Goal: Find specific page/section: Find specific page/section

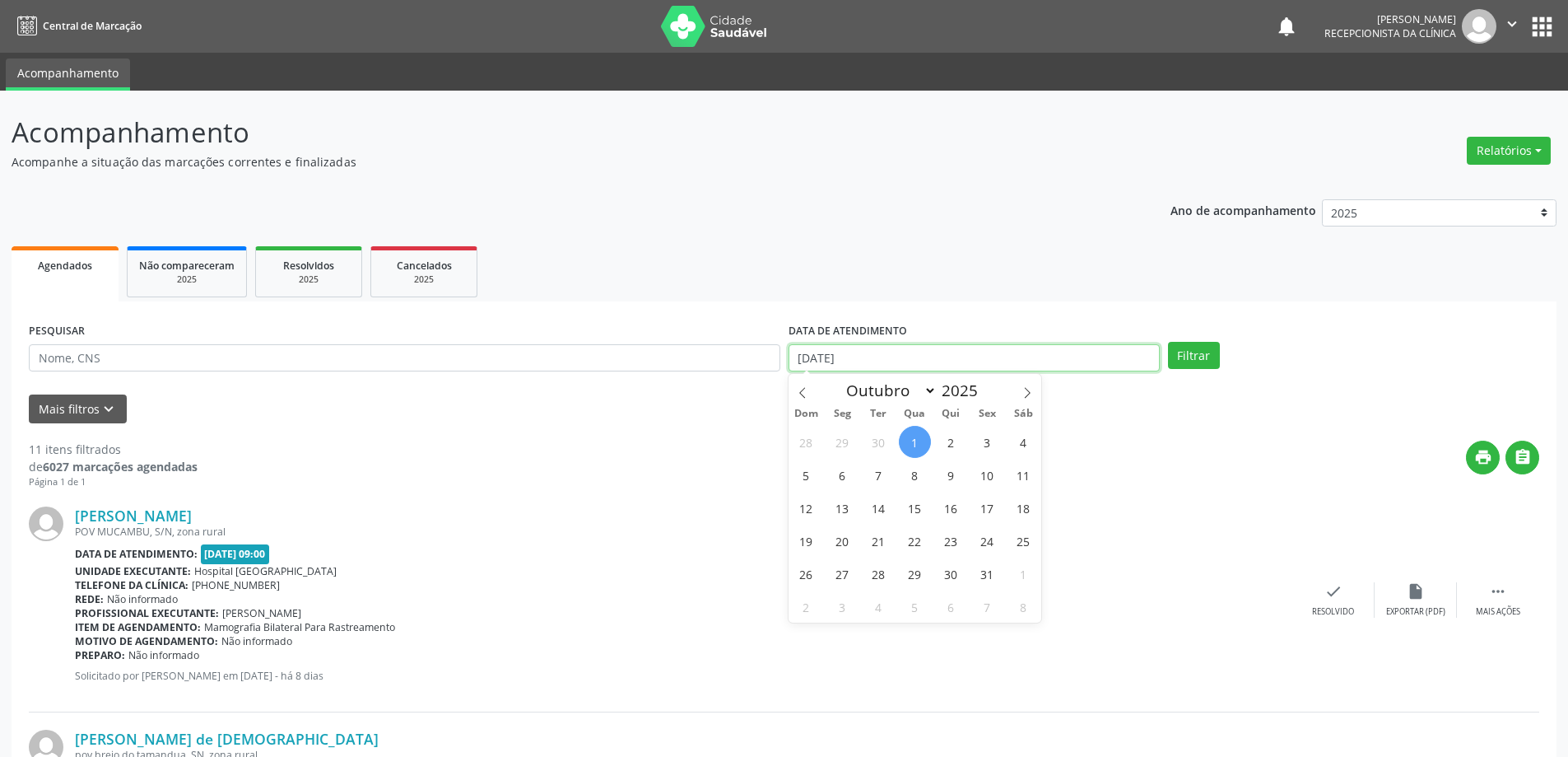
click at [837, 367] on input "[DATE]" at bounding box center [973, 358] width 371 height 28
click at [945, 446] on span "2" at bounding box center [950, 441] width 32 height 32
type input "[DATE]"
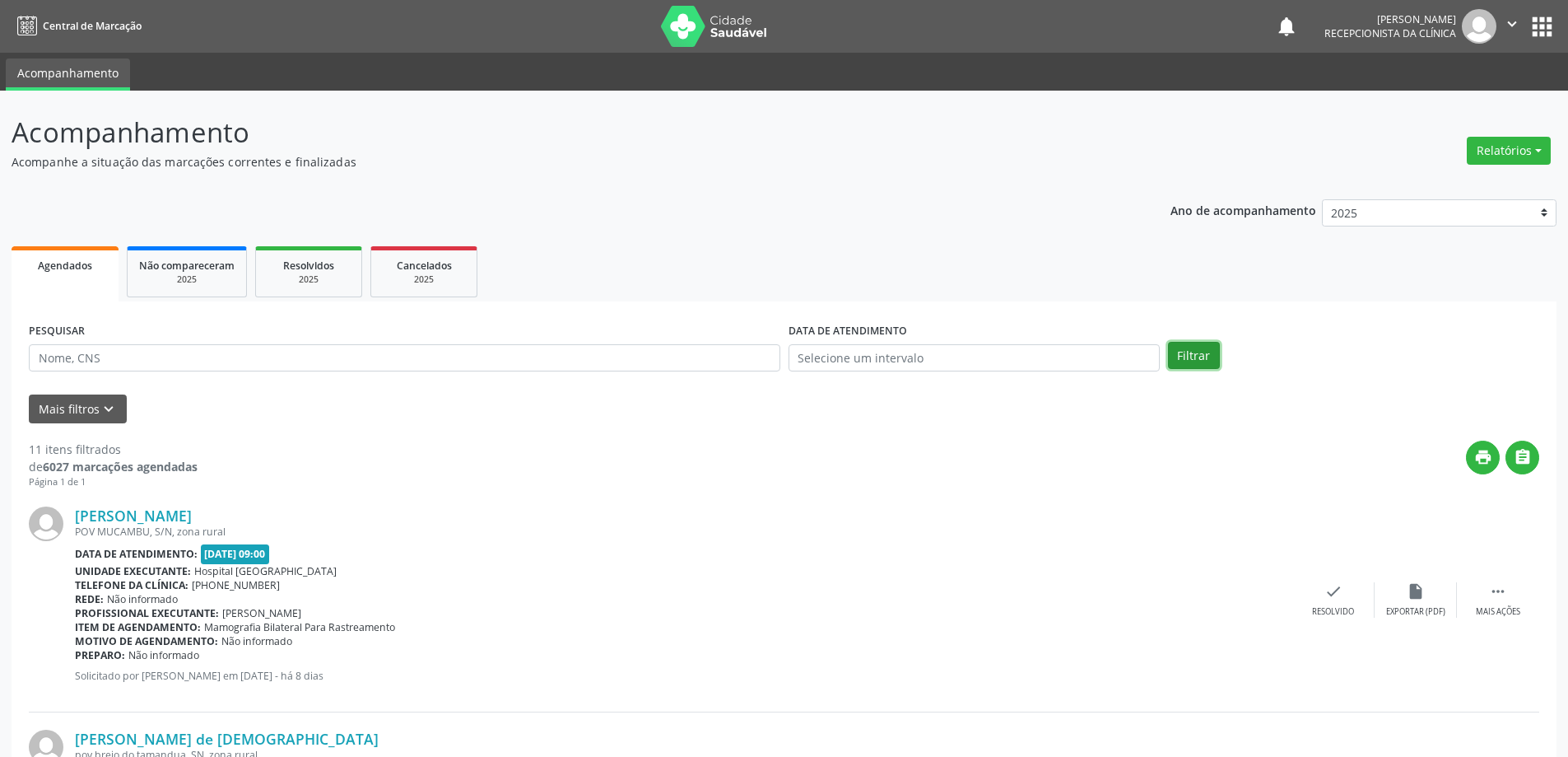
click at [1180, 357] on button "Filtrar" at bounding box center [1193, 356] width 52 height 28
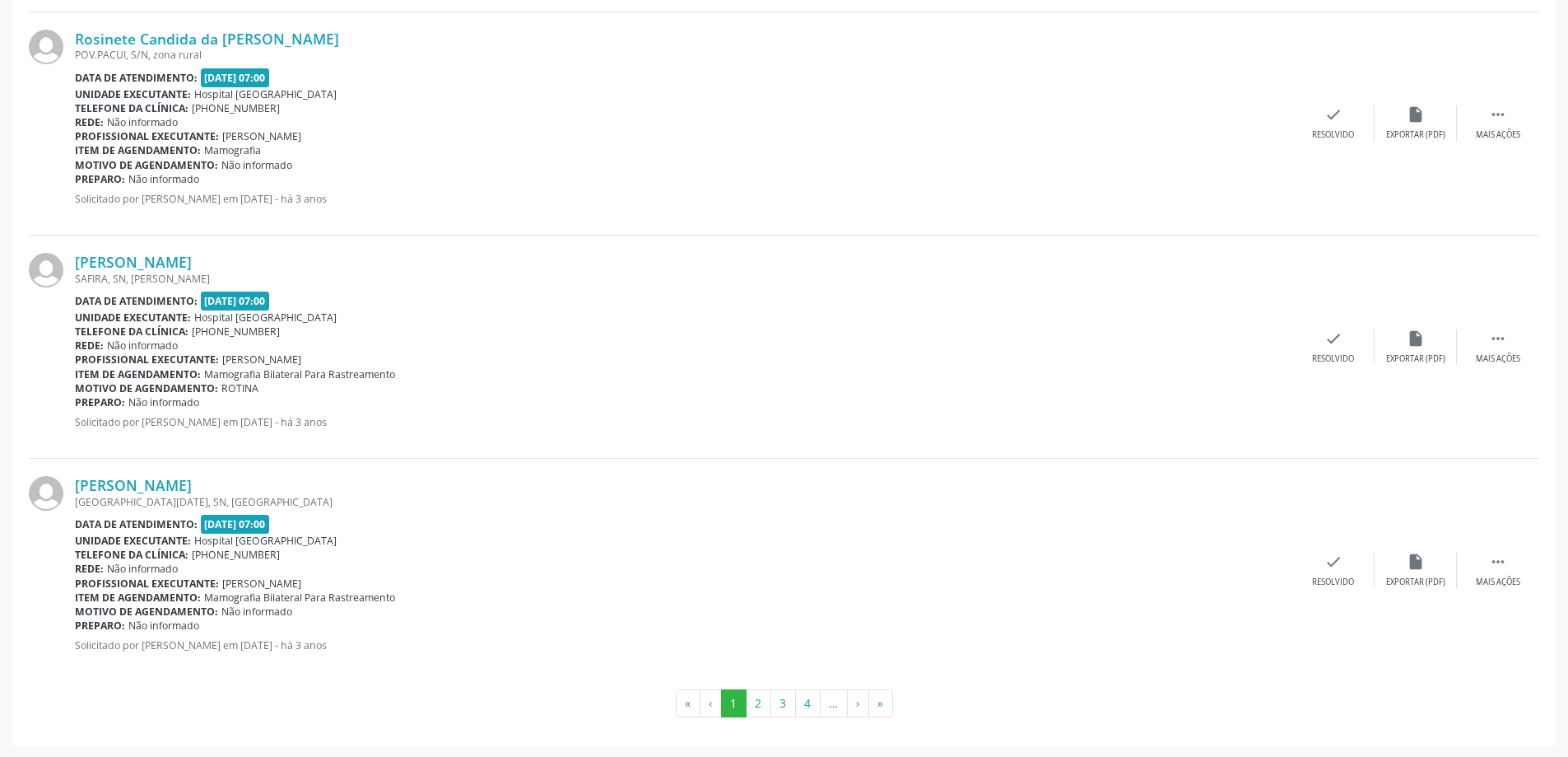
scroll to position [3141, 0]
click at [762, 702] on button "2" at bounding box center [758, 702] width 26 height 28
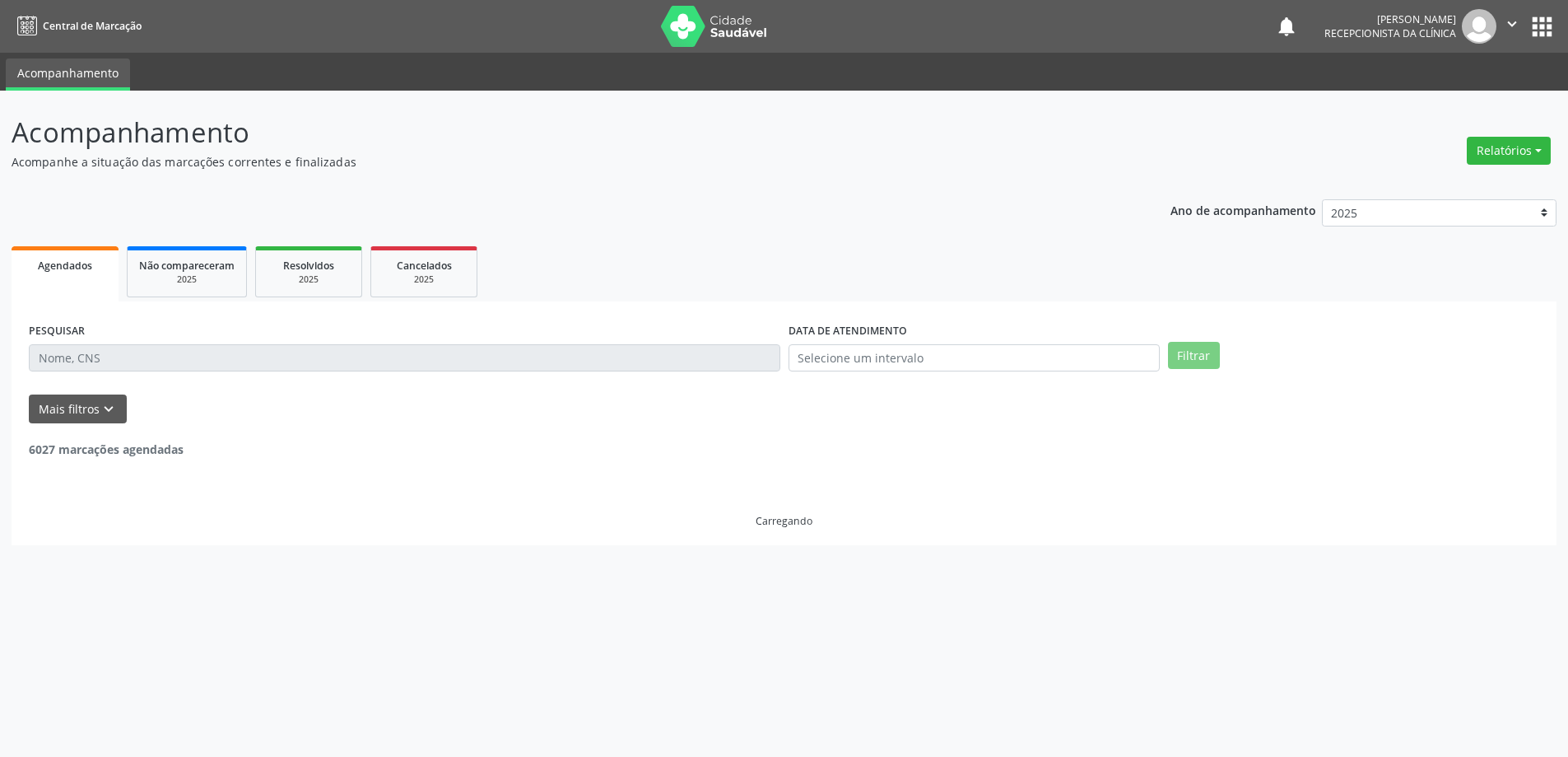
scroll to position [0, 0]
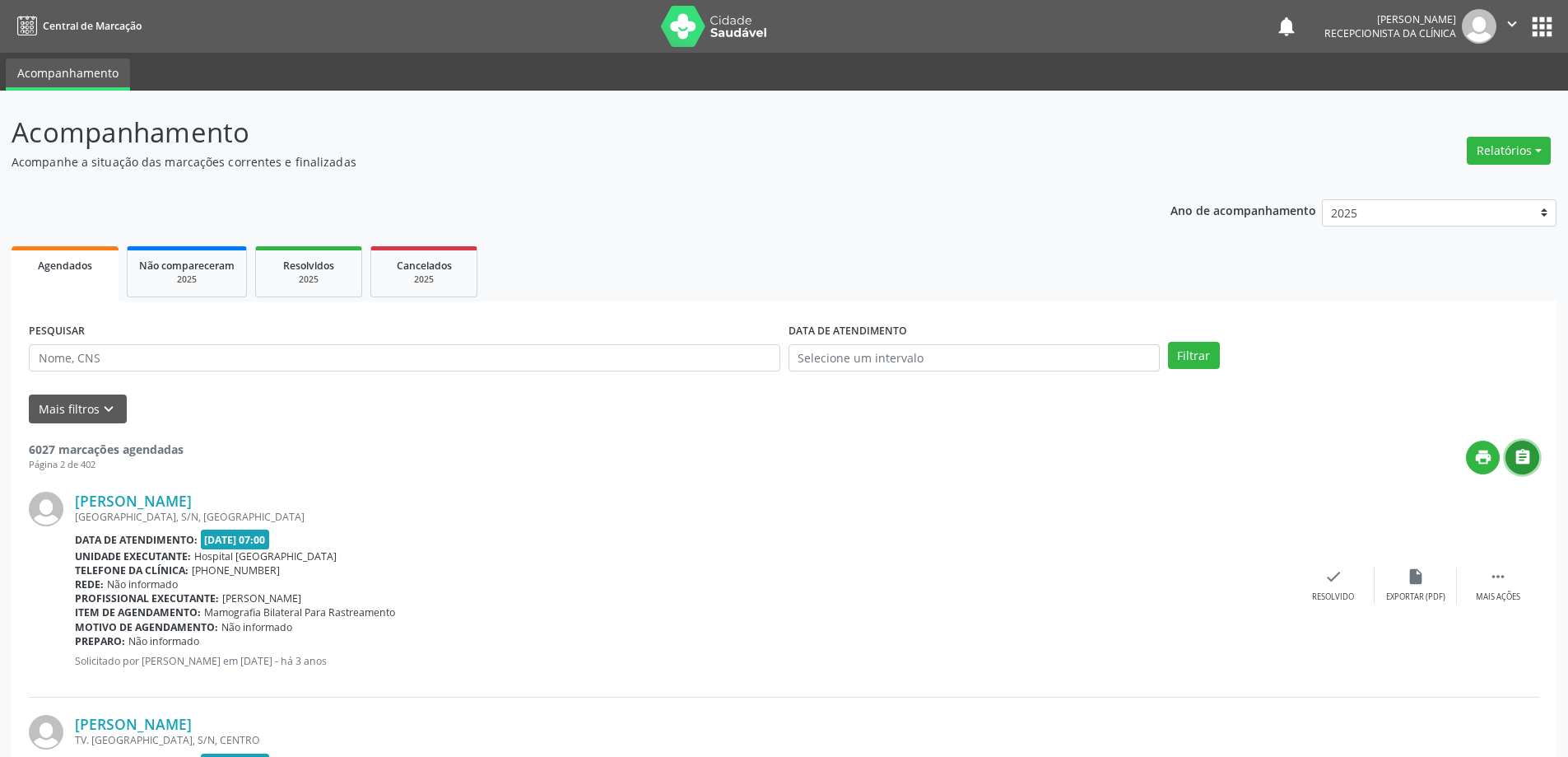
click at [1525, 459] on icon "" at bounding box center [1523, 457] width 18 height 18
click at [1479, 582] on div " Mais ações" at bounding box center [1498, 585] width 83 height 36
click at [1242, 578] on icon "print" at bounding box center [1251, 577] width 18 height 18
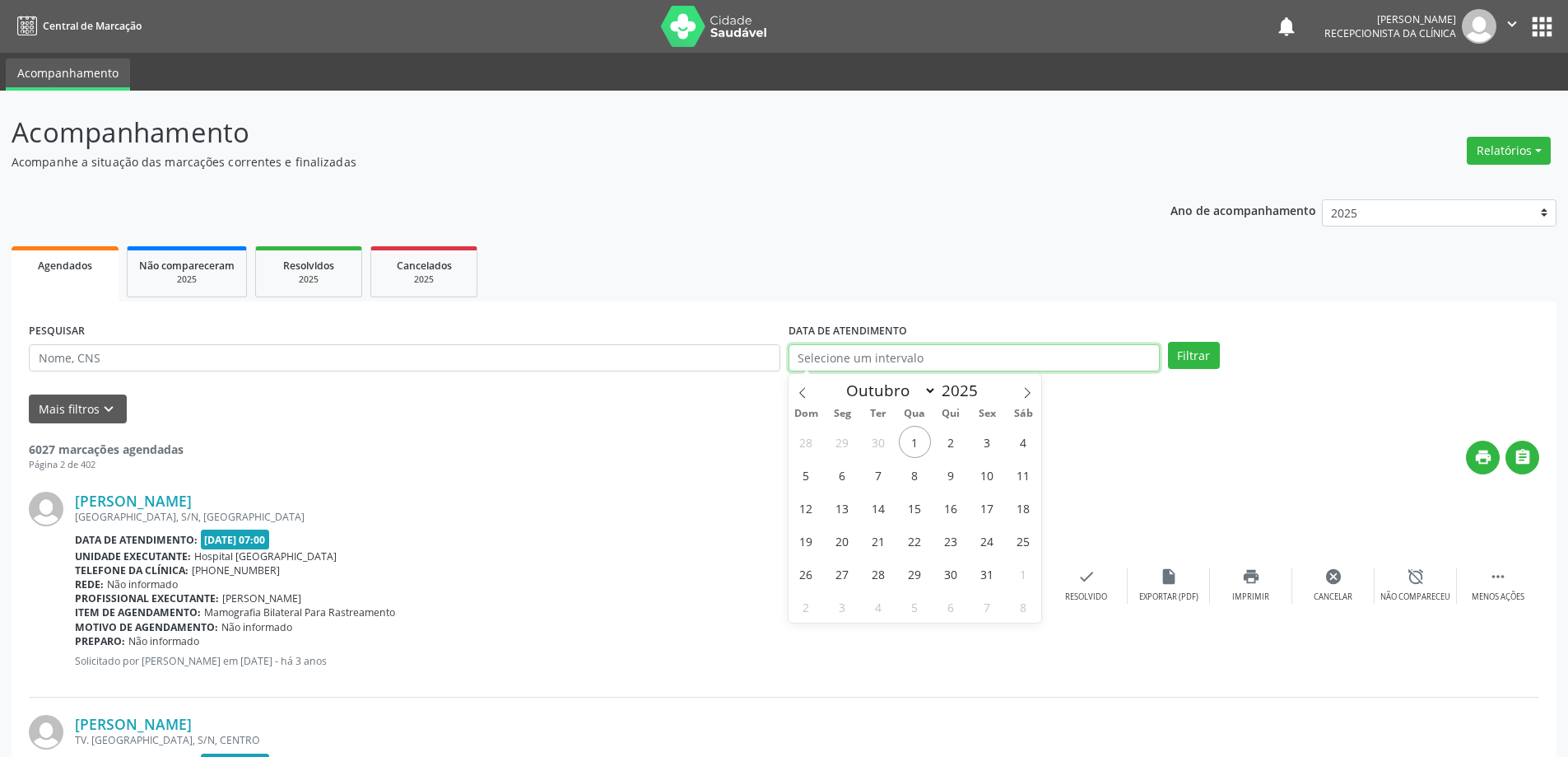
click at [967, 354] on input "text" at bounding box center [973, 358] width 371 height 28
click at [951, 471] on span "9" at bounding box center [950, 474] width 32 height 32
type input "[DATE]"
click at [1193, 353] on button "Filtrar" at bounding box center [1193, 356] width 52 height 28
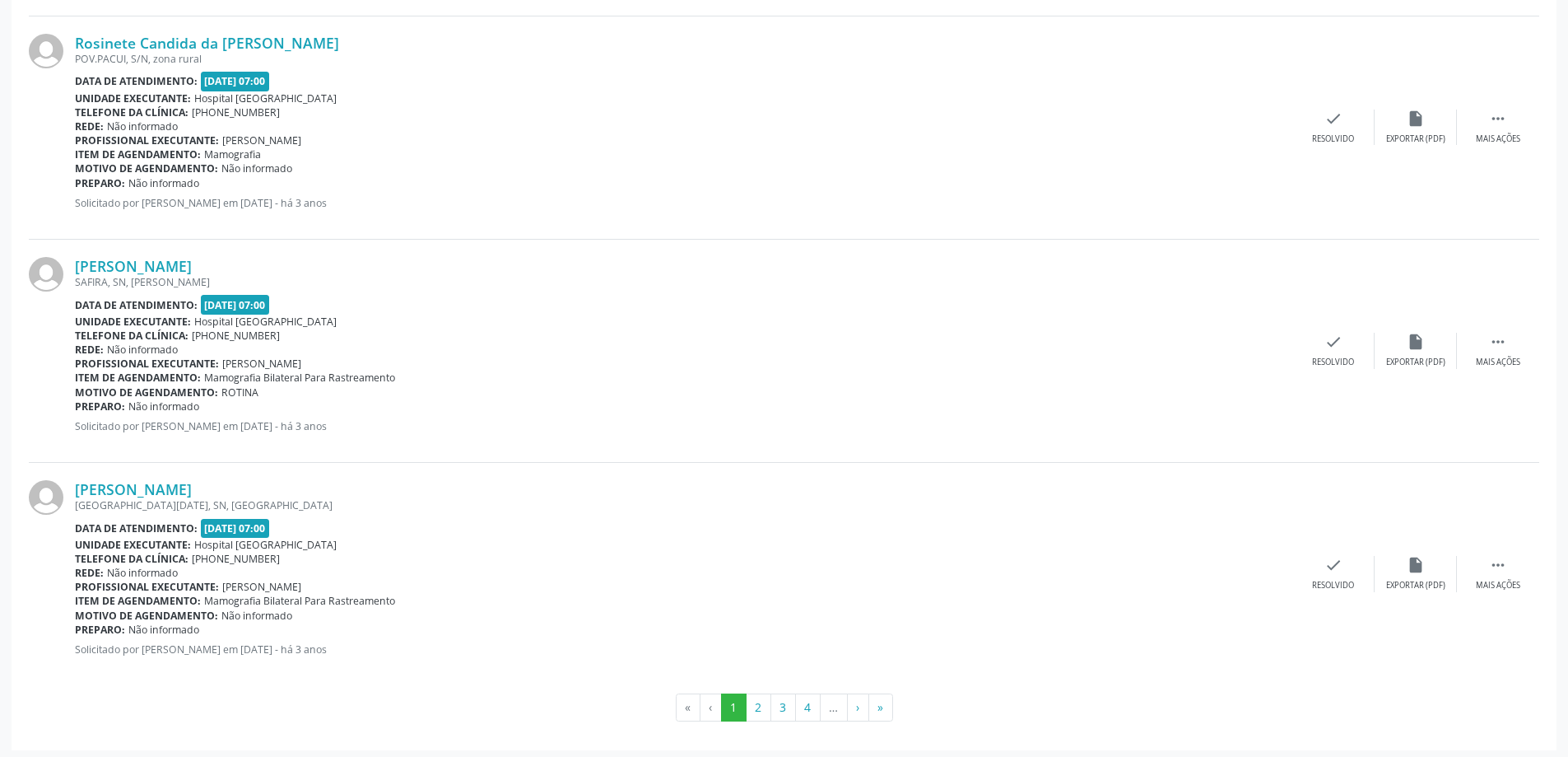
scroll to position [3155, 0]
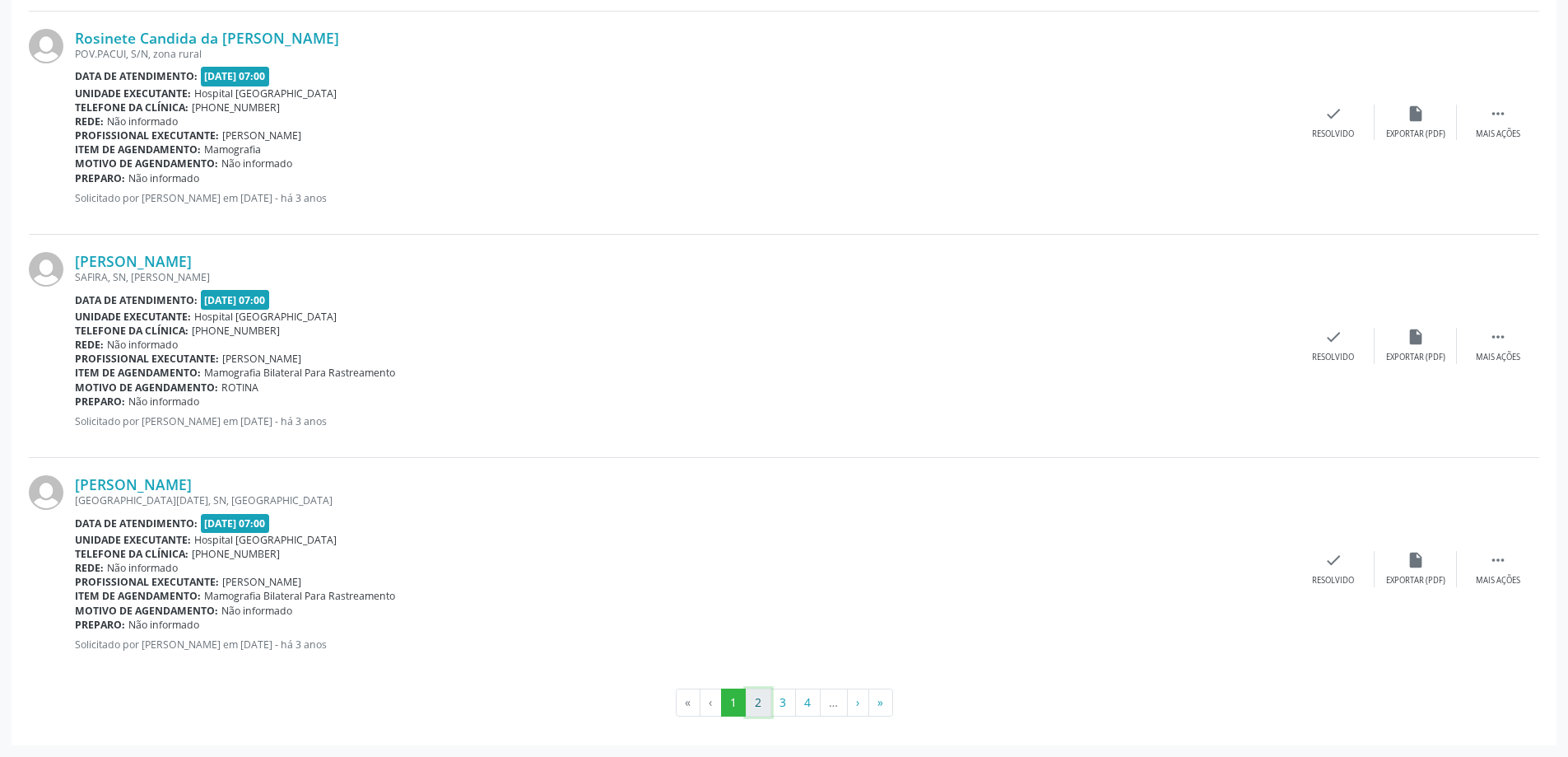
click at [758, 703] on button "2" at bounding box center [758, 702] width 26 height 28
click at [782, 697] on button "3" at bounding box center [782, 702] width 26 height 28
click at [801, 704] on button "4" at bounding box center [807, 702] width 26 height 28
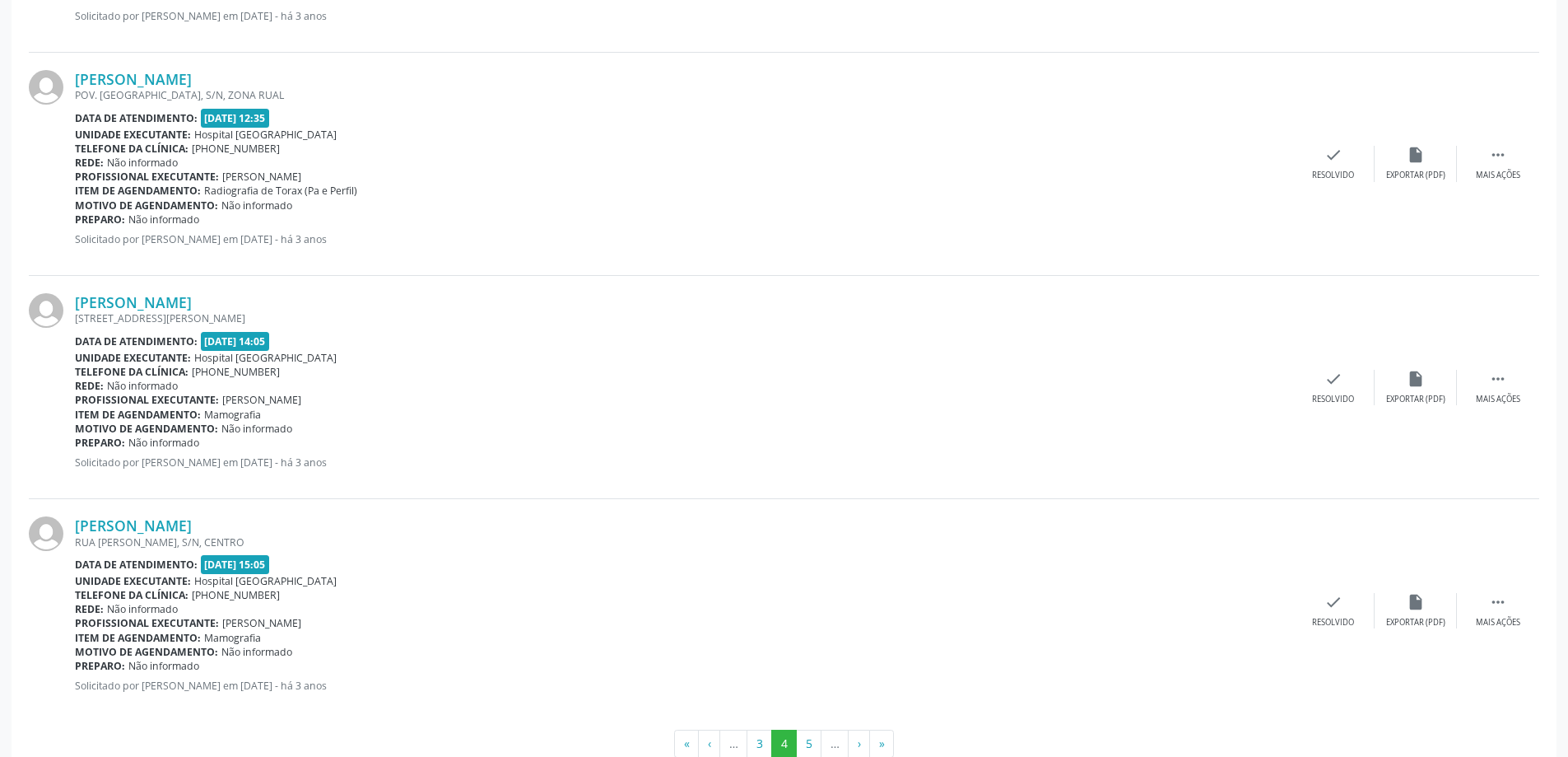
scroll to position [3169, 0]
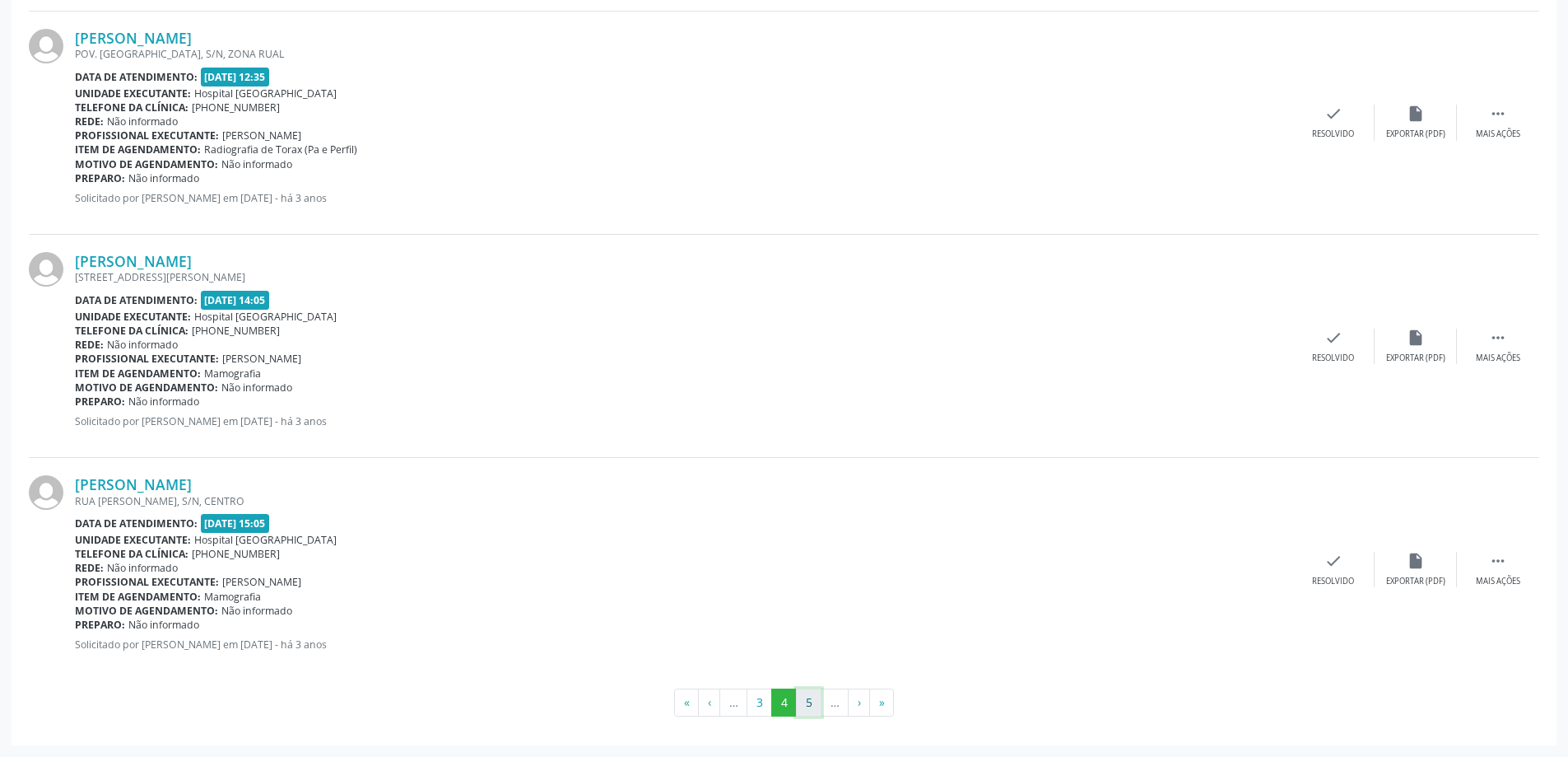
click at [807, 698] on button "5" at bounding box center [808, 702] width 26 height 28
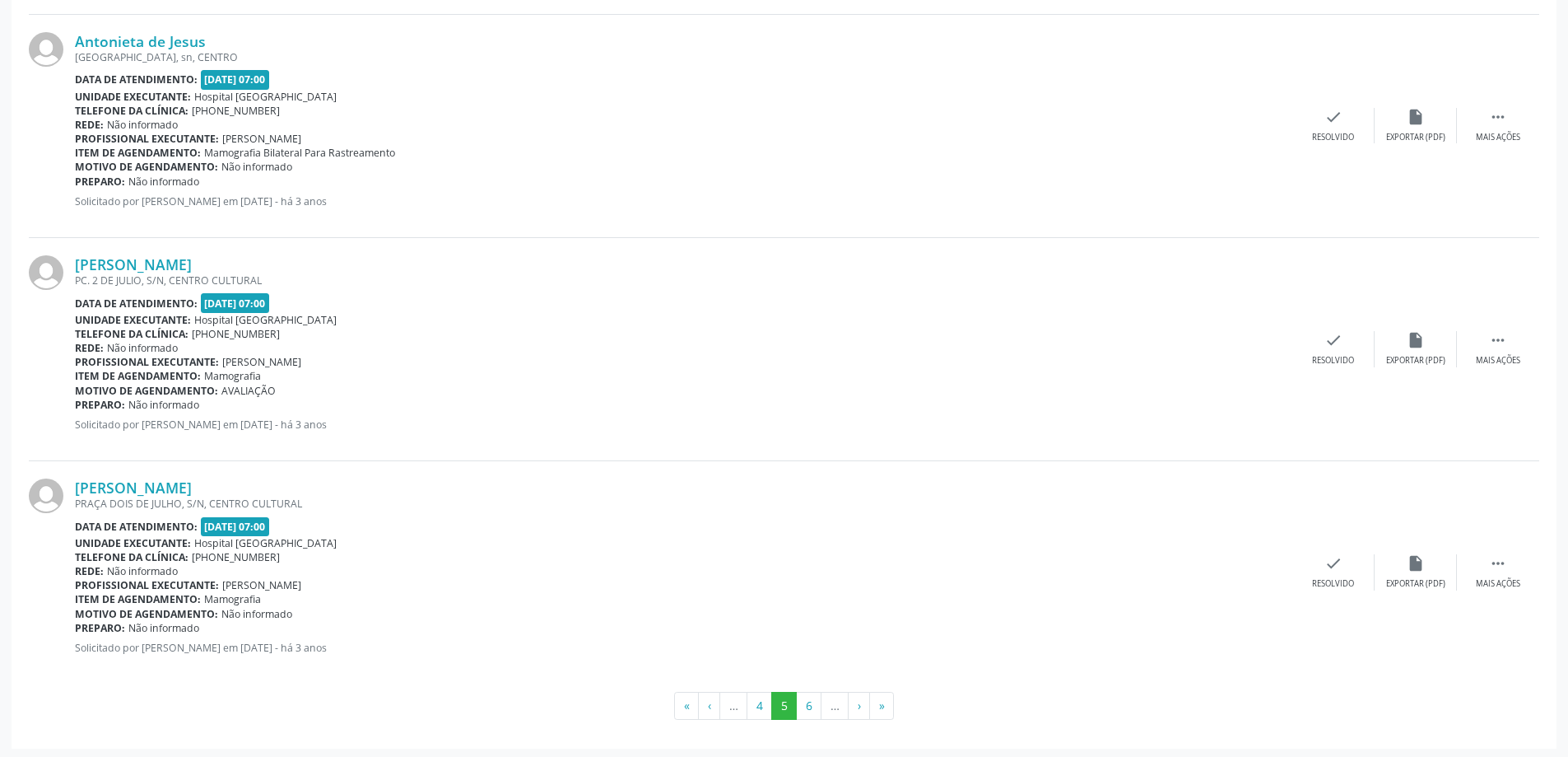
scroll to position [3155, 0]
click at [805, 702] on button "6" at bounding box center [808, 702] width 26 height 28
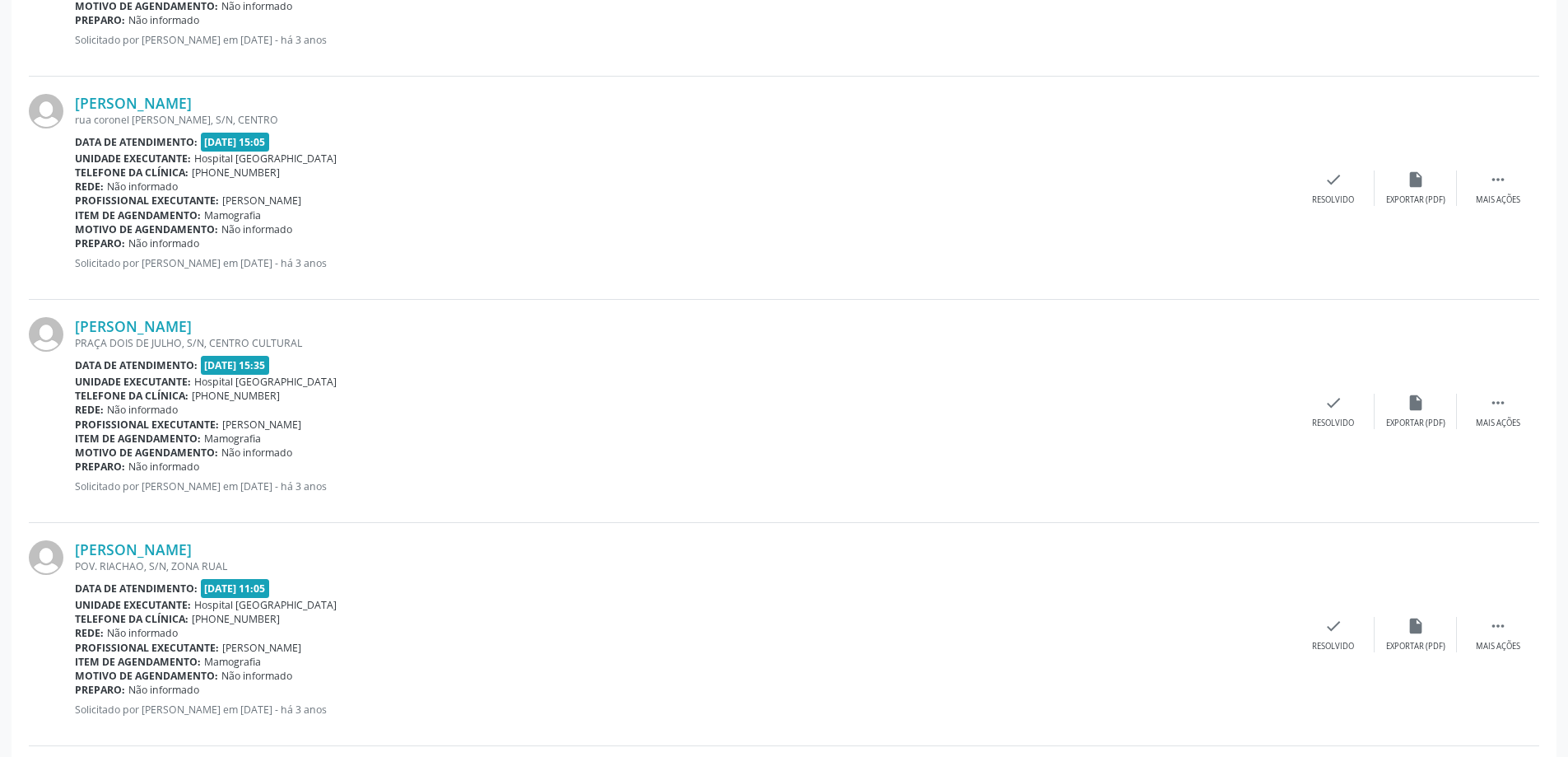
scroll to position [1564, 0]
